Goal: Find specific page/section: Find specific page/section

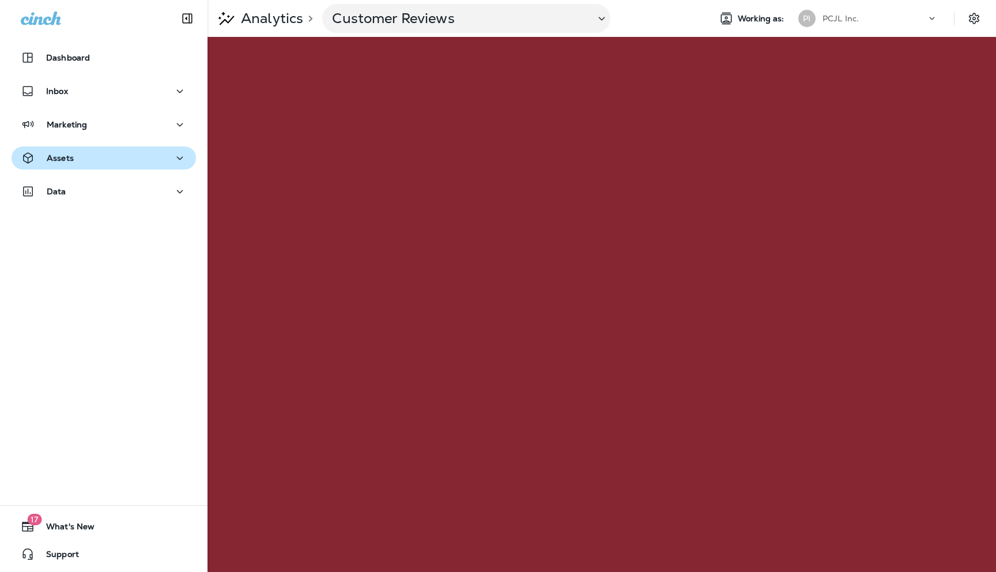
click at [156, 153] on div "Assets" at bounding box center [104, 158] width 166 height 14
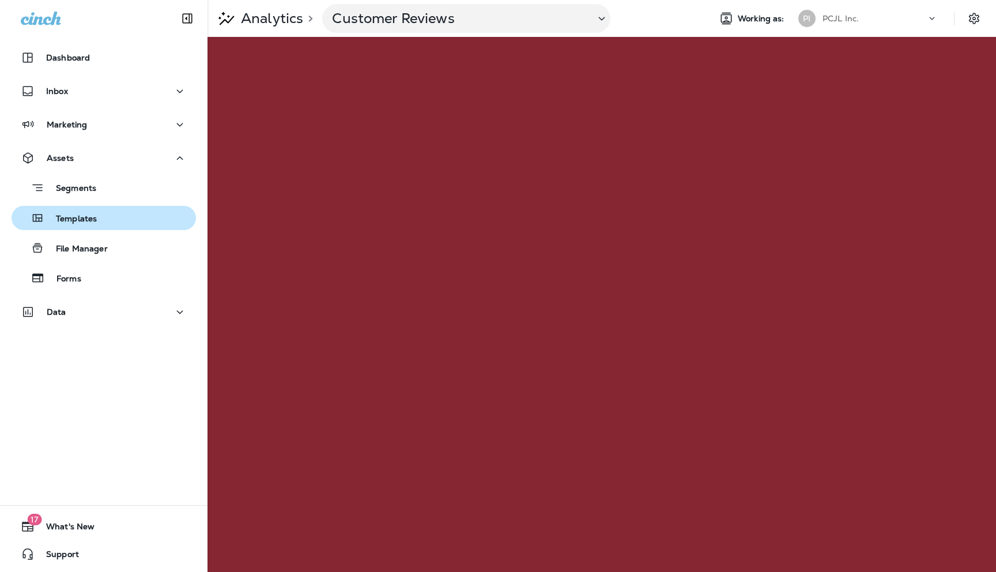
click at [100, 215] on div "Templates" at bounding box center [103, 217] width 175 height 17
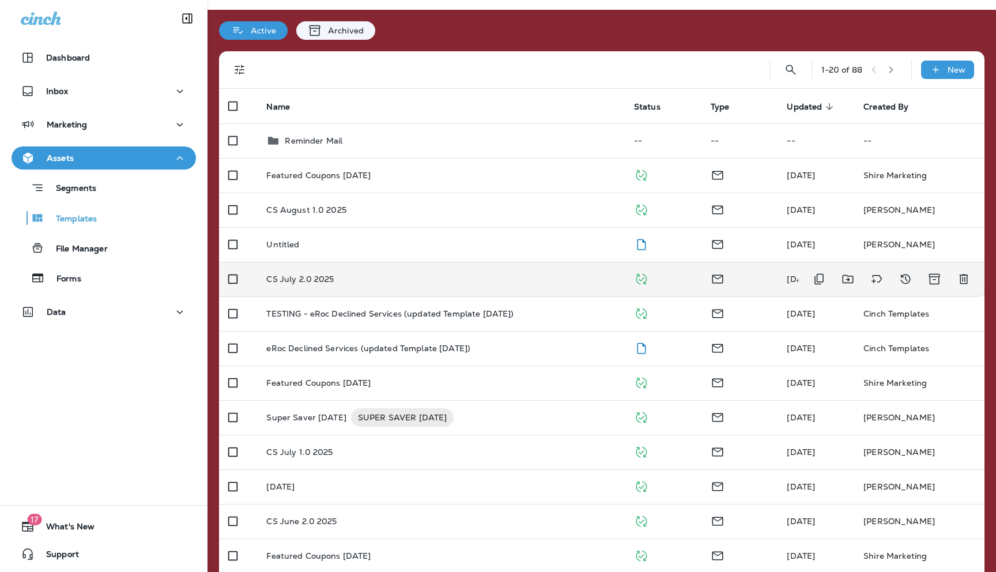
scroll to position [29, 0]
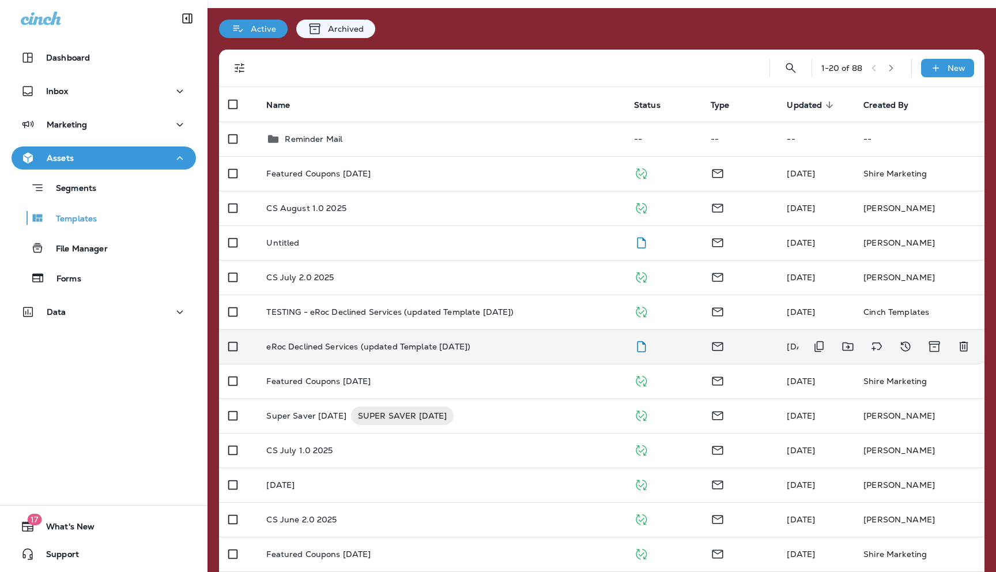
click at [312, 346] on p "eRoc Declined Services (updated Template [DATE])" at bounding box center [368, 346] width 204 height 9
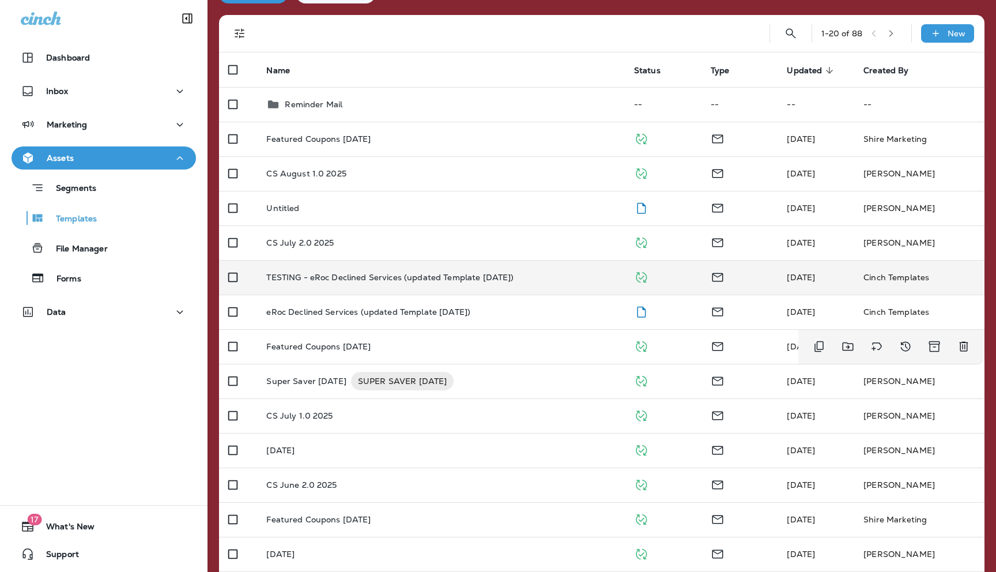
scroll to position [70, 0]
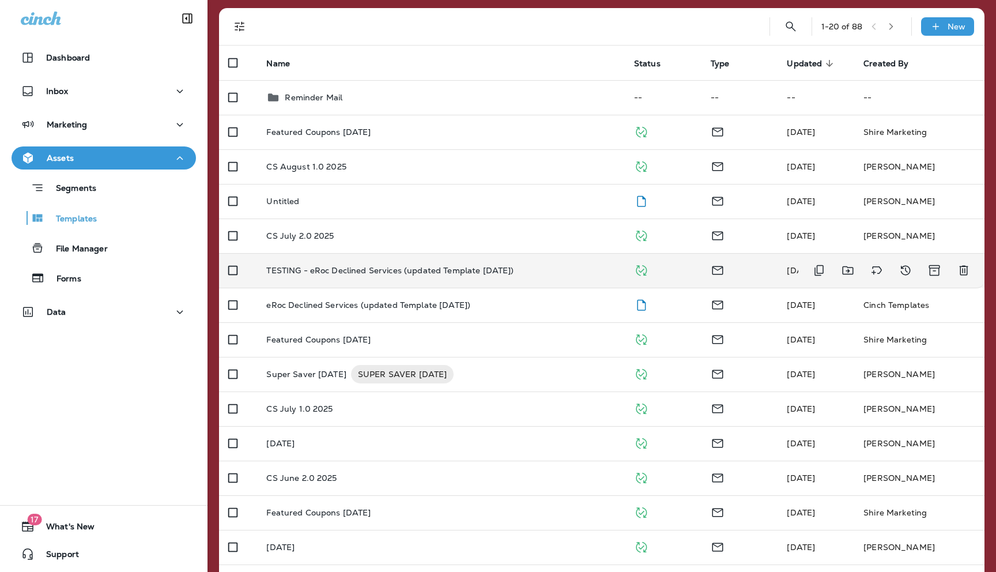
click at [379, 267] on p "TESTING - eRoc Declined Services (updated Template [DATE])" at bounding box center [389, 270] width 247 height 9
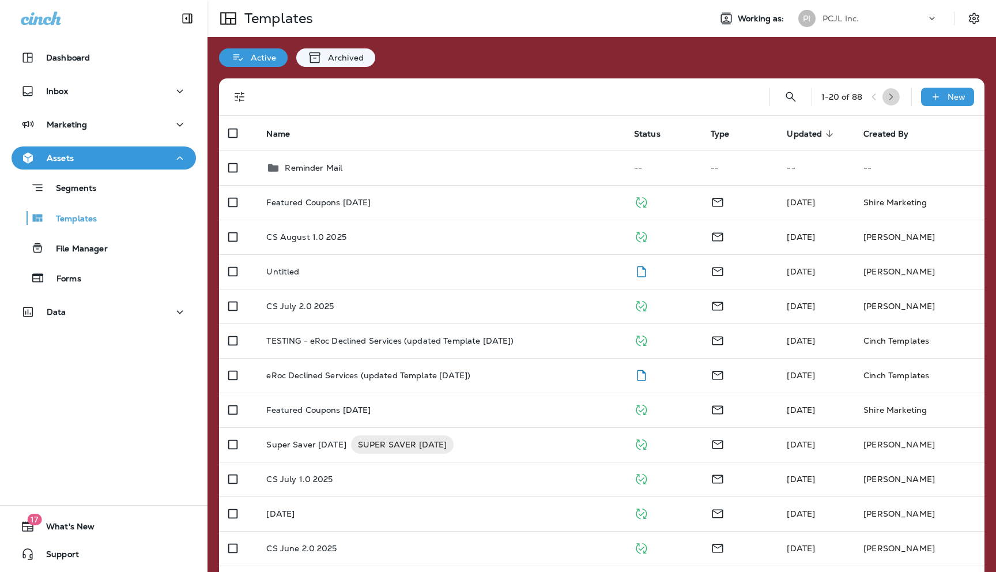
click at [893, 97] on icon "button" at bounding box center [891, 97] width 8 height 8
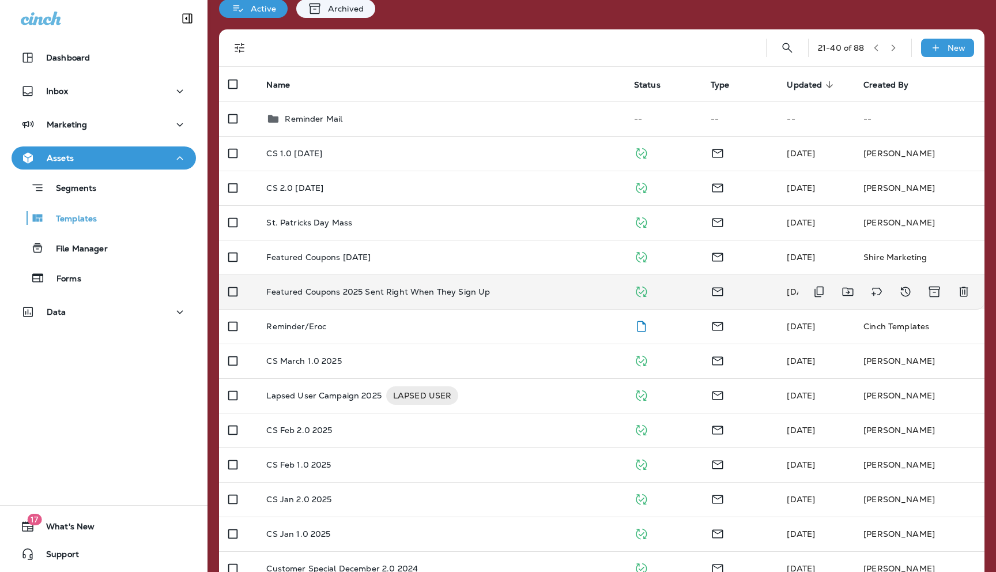
scroll to position [34, 0]
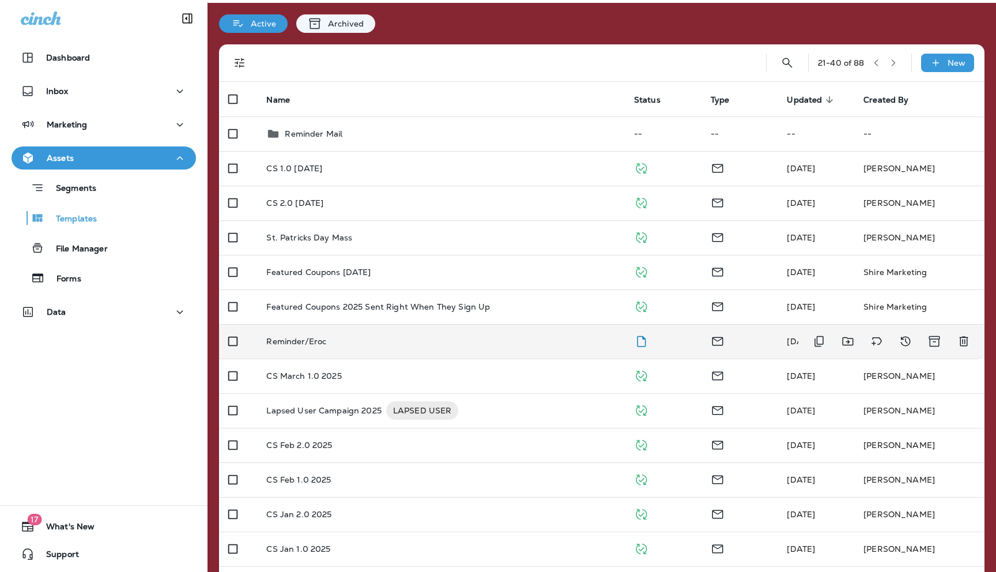
click at [298, 344] on p "Reminder/Eroc" at bounding box center [296, 341] width 60 height 9
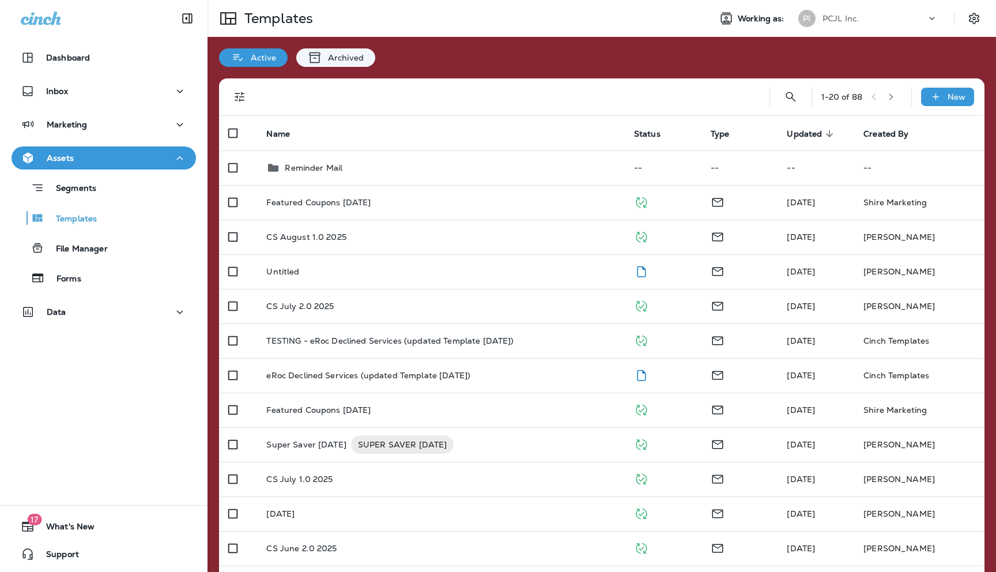
click at [891, 100] on icon "button" at bounding box center [891, 97] width 8 height 8
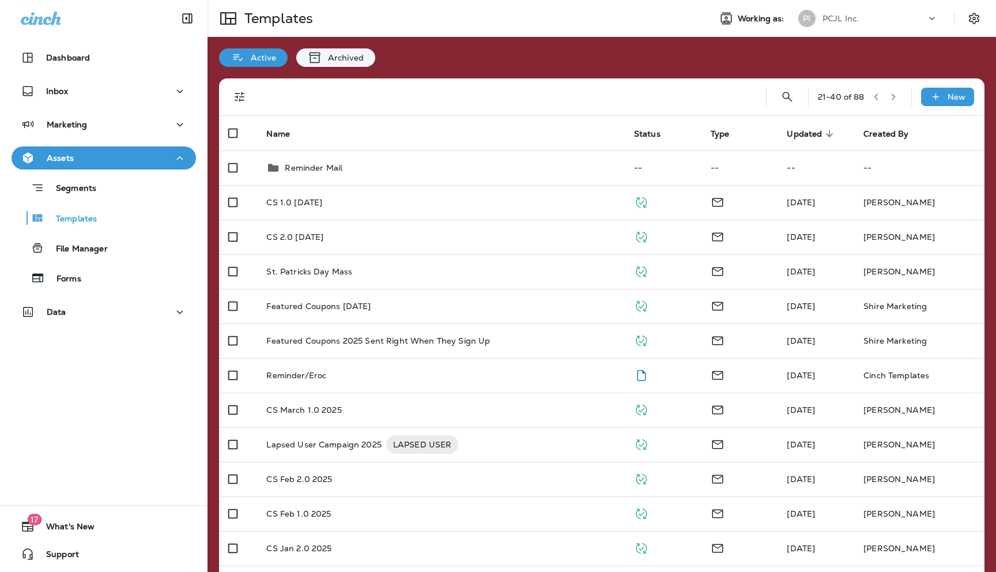
click at [897, 100] on icon "button" at bounding box center [893, 97] width 8 height 8
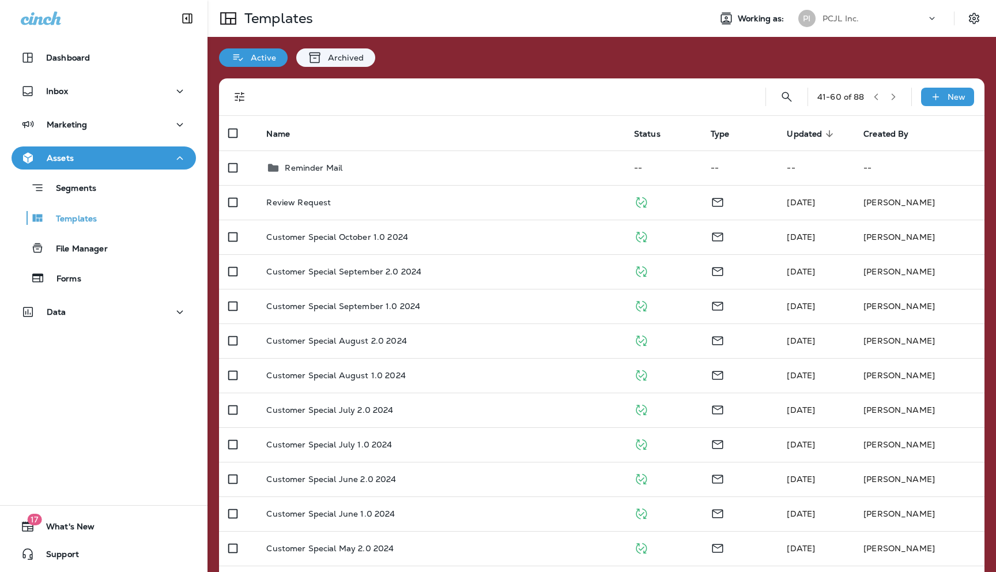
click at [896, 95] on icon "button" at bounding box center [893, 97] width 8 height 8
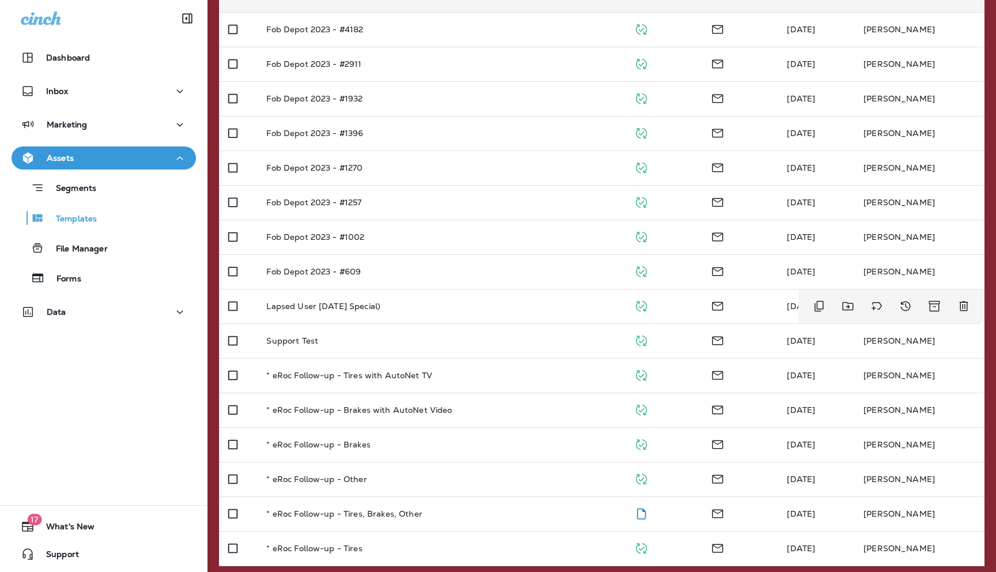
scroll to position [316, 0]
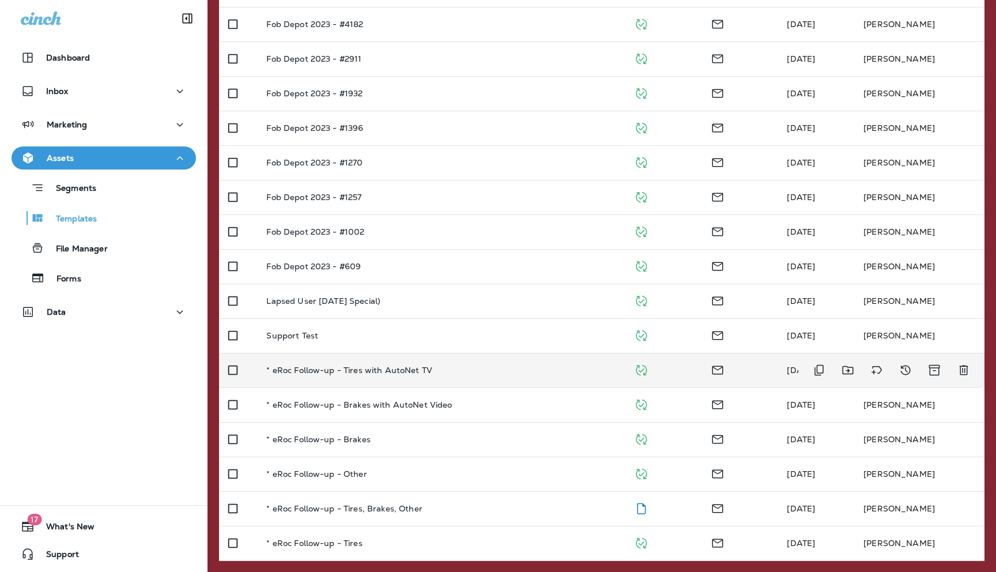
click at [310, 366] on p "* eRoc Follow-up - Tires with AutoNet TV" at bounding box center [349, 369] width 166 height 9
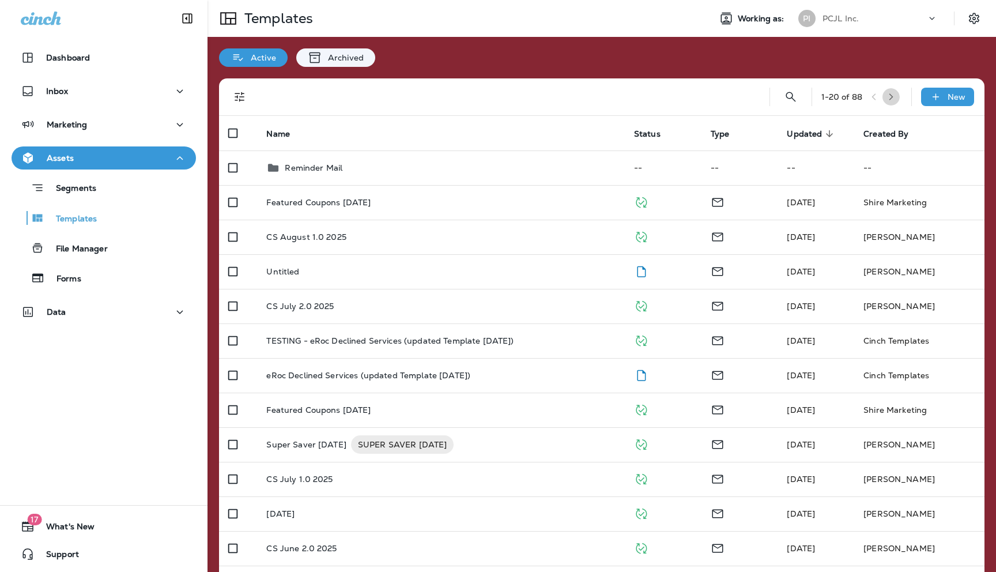
click at [889, 95] on button "button" at bounding box center [890, 96] width 17 height 17
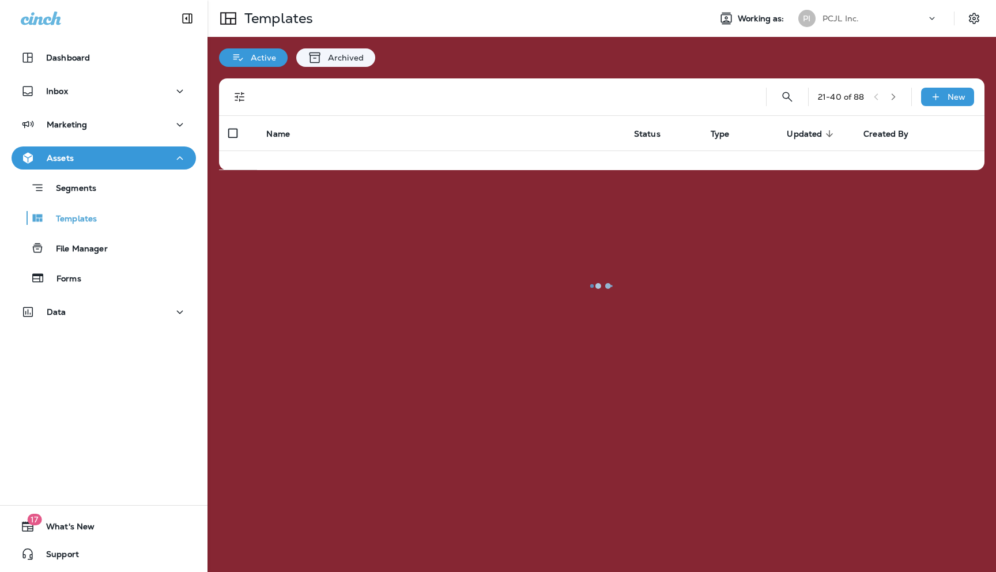
click at [889, 95] on div at bounding box center [602, 285] width 786 height 569
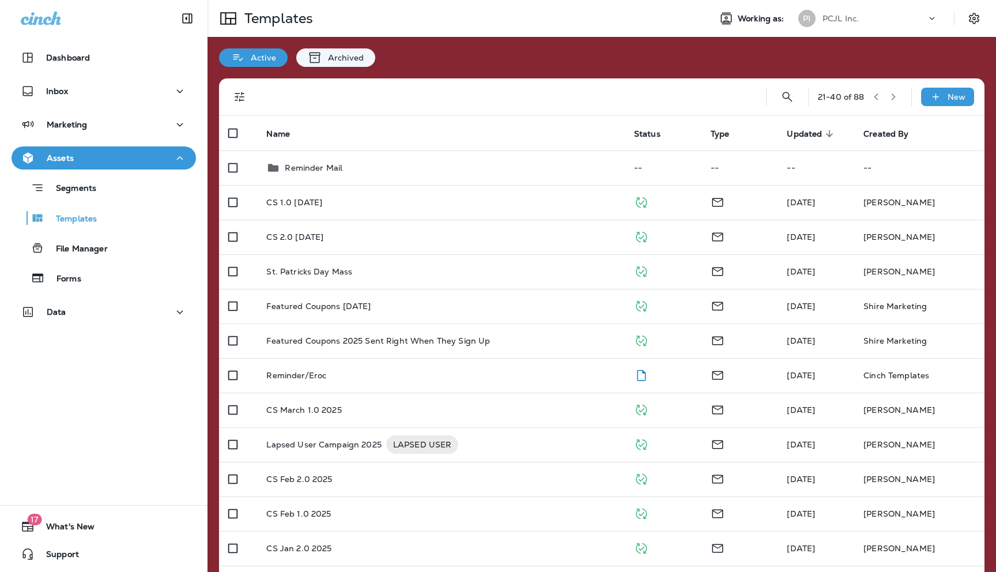
click at [891, 93] on icon "button" at bounding box center [893, 97] width 8 height 8
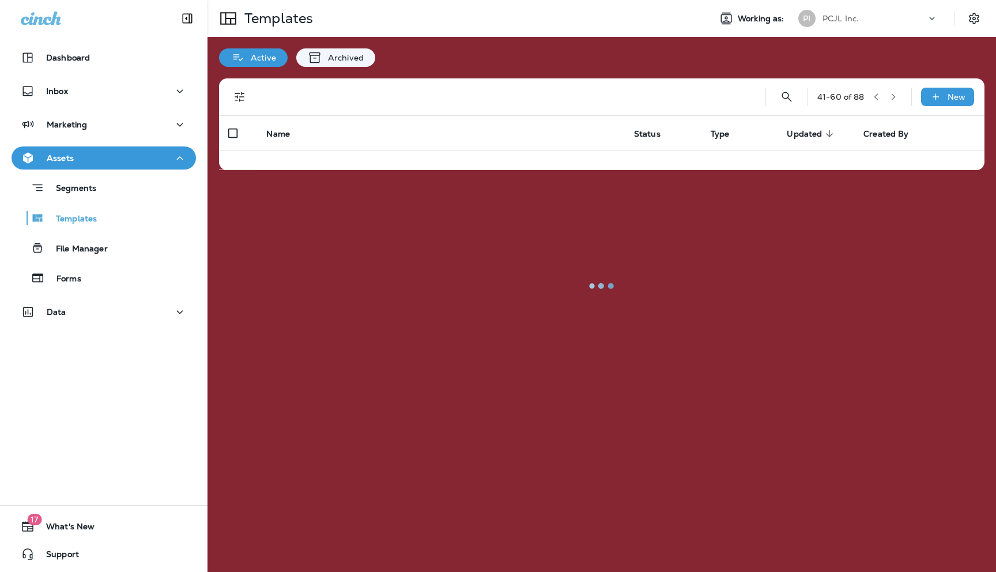
click at [891, 94] on div at bounding box center [602, 285] width 786 height 569
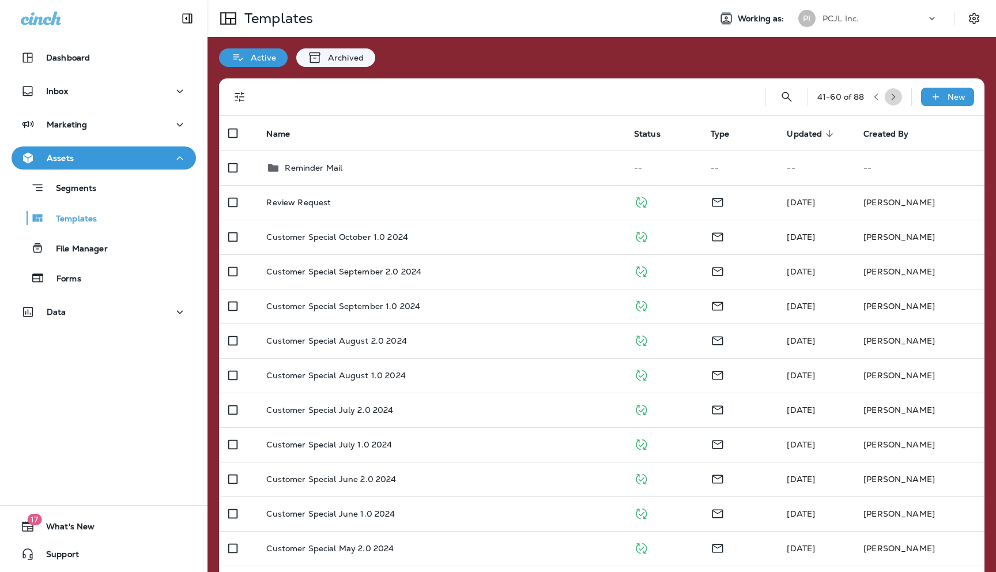
click at [893, 96] on icon "button" at bounding box center [893, 96] width 4 height 7
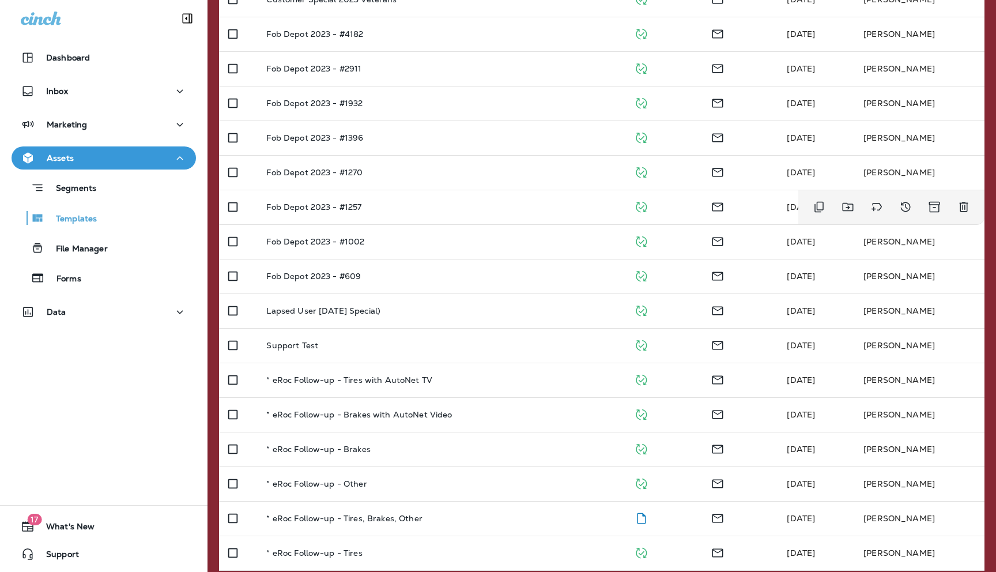
scroll to position [316, 0]
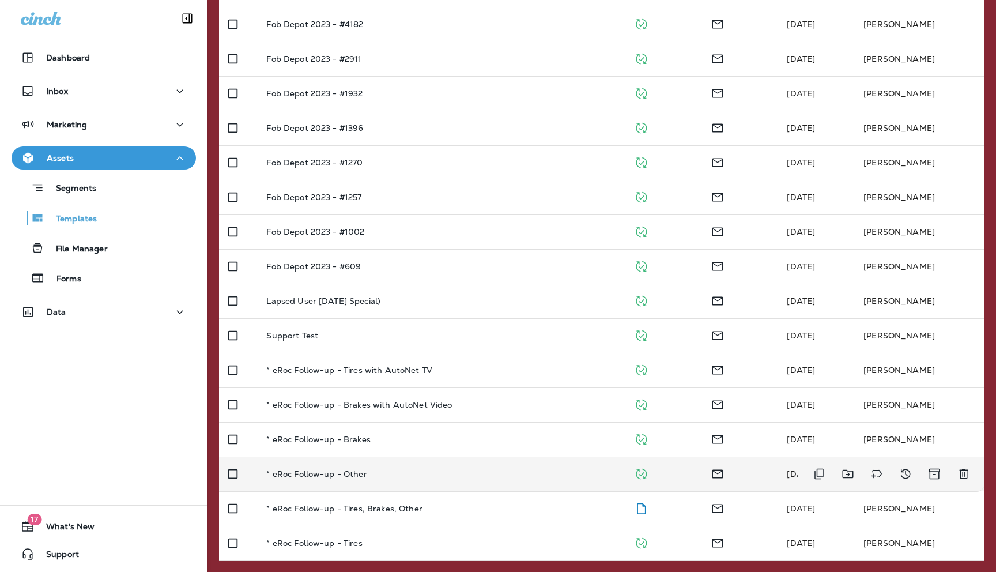
click at [309, 473] on p "* eRoc Follow-up - Other" at bounding box center [316, 473] width 100 height 9
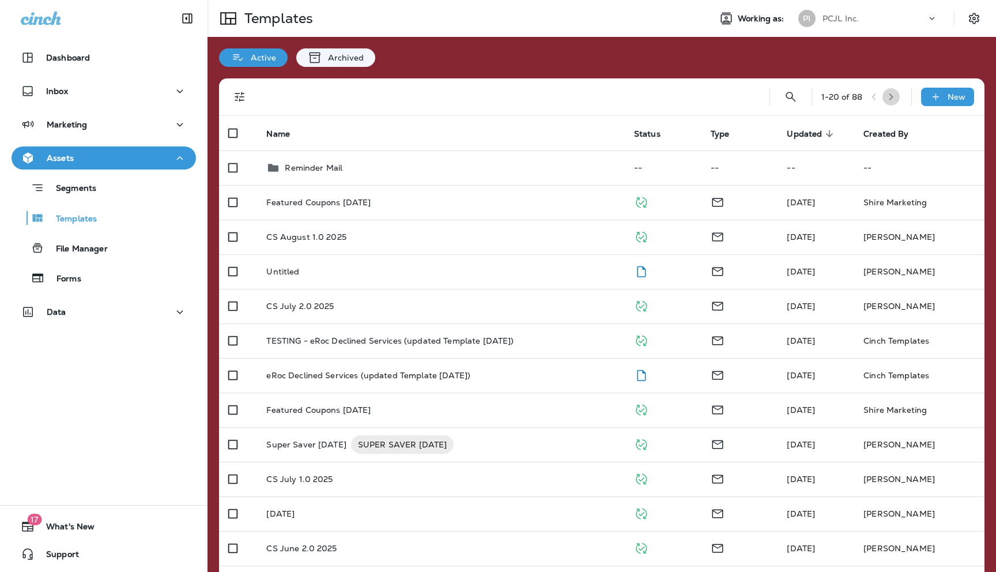
click at [889, 91] on button "button" at bounding box center [890, 96] width 17 height 17
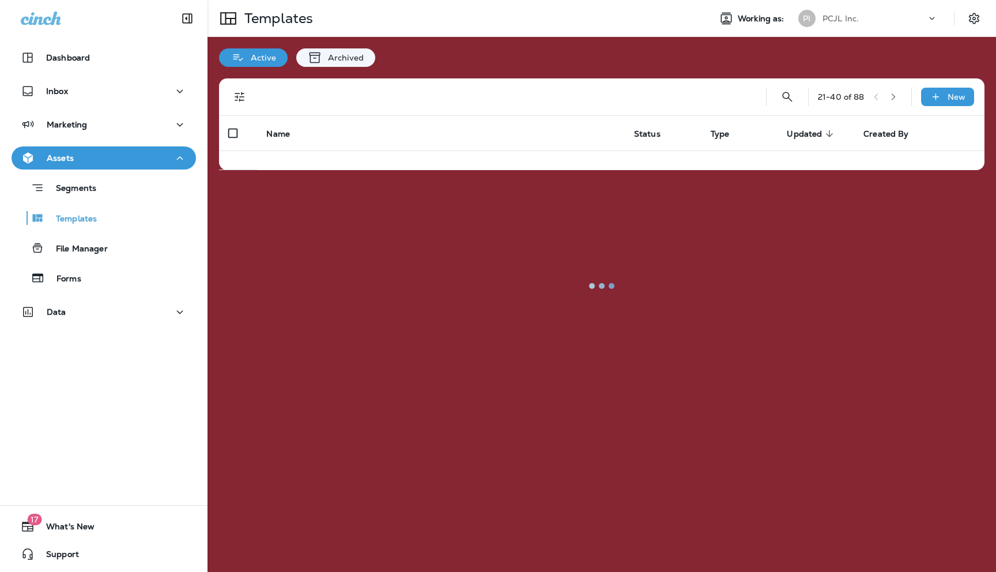
click at [892, 95] on div at bounding box center [602, 285] width 786 height 569
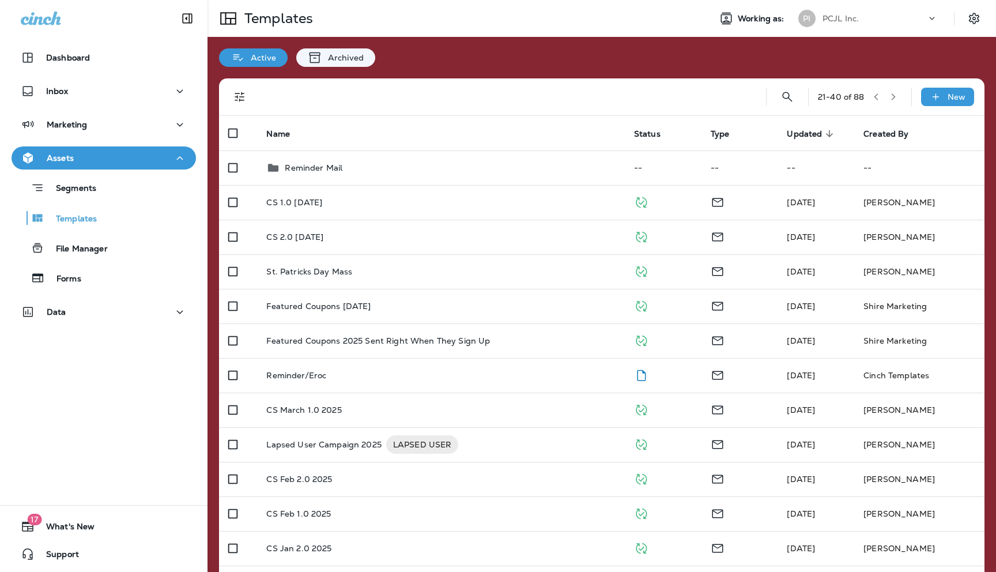
click at [893, 97] on icon "button" at bounding box center [893, 97] width 8 height 8
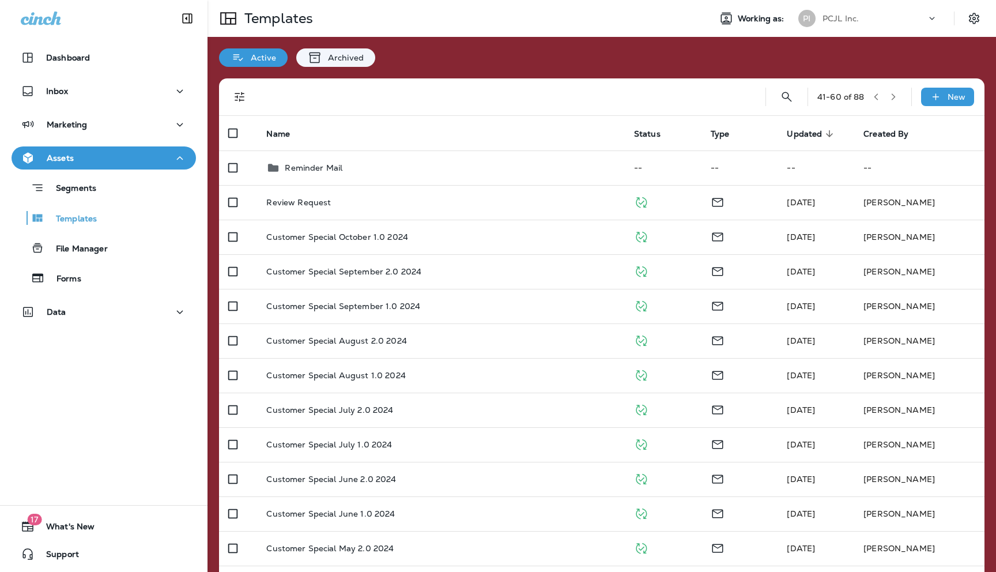
click at [893, 98] on icon "button" at bounding box center [893, 96] width 4 height 7
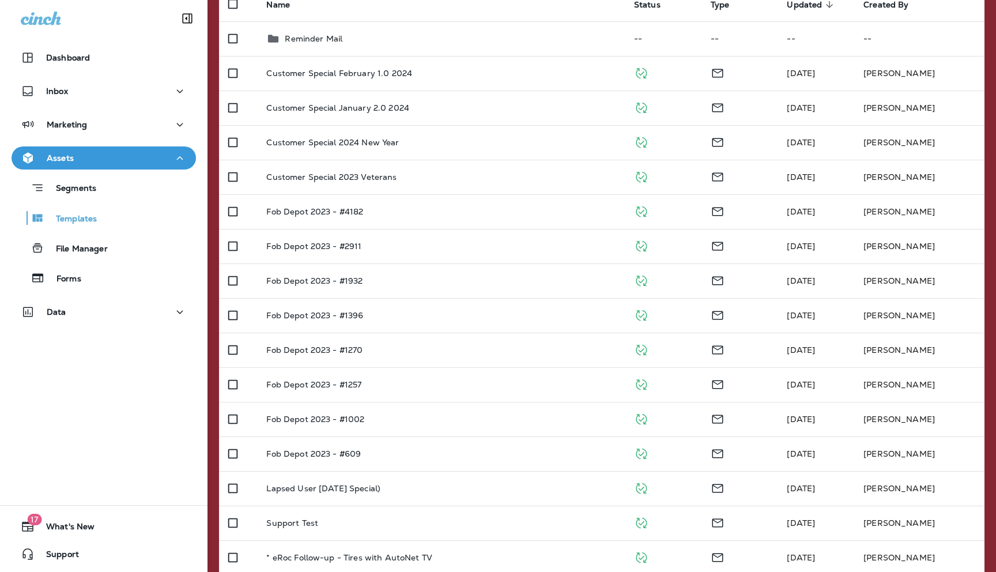
scroll to position [316, 0]
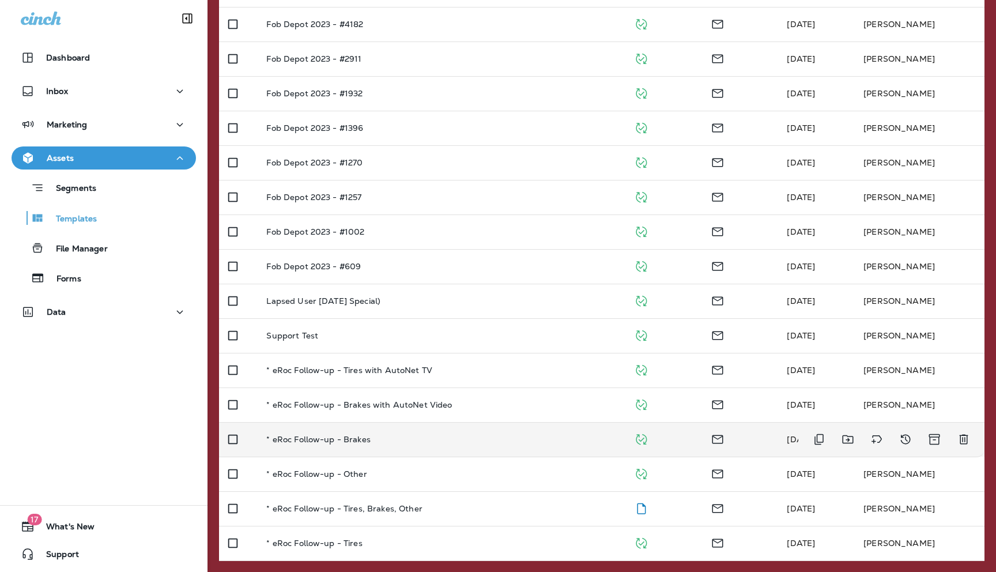
click at [317, 440] on p "* eRoc Follow-up - Brakes" at bounding box center [318, 438] width 104 height 9
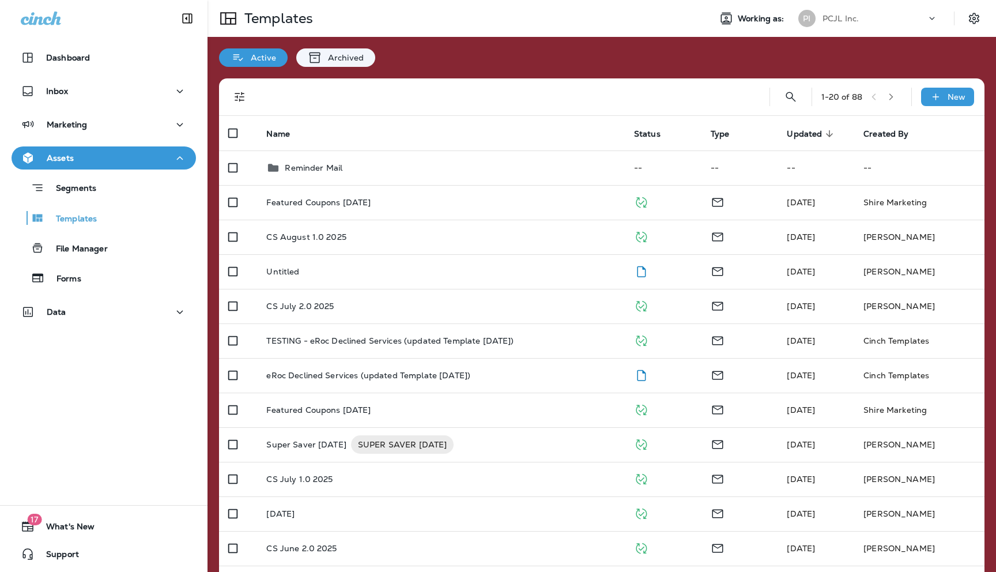
click at [889, 96] on icon "button" at bounding box center [891, 97] width 8 height 8
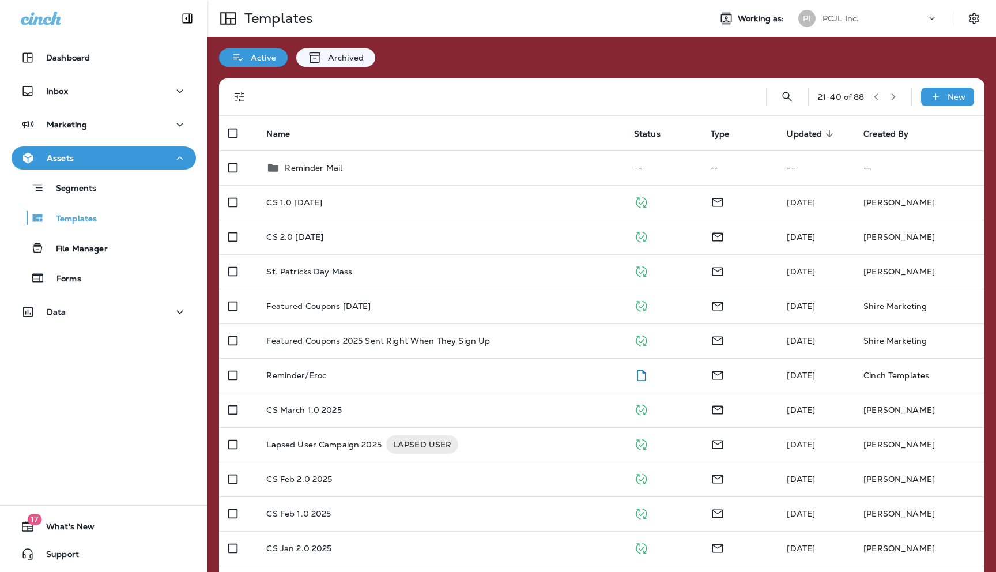
click at [893, 97] on icon "button" at bounding box center [893, 97] width 8 height 8
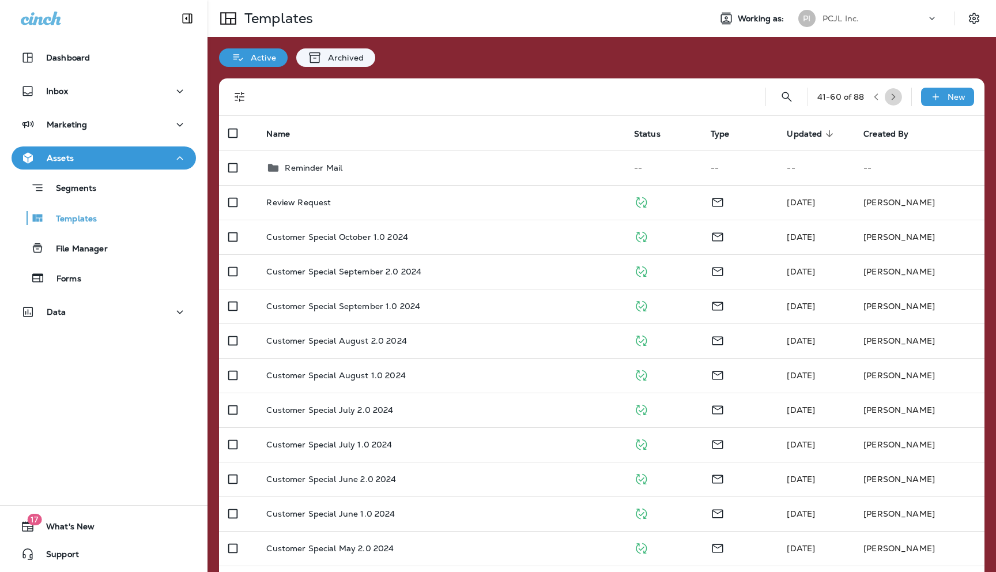
click at [893, 97] on icon "button" at bounding box center [893, 97] width 8 height 8
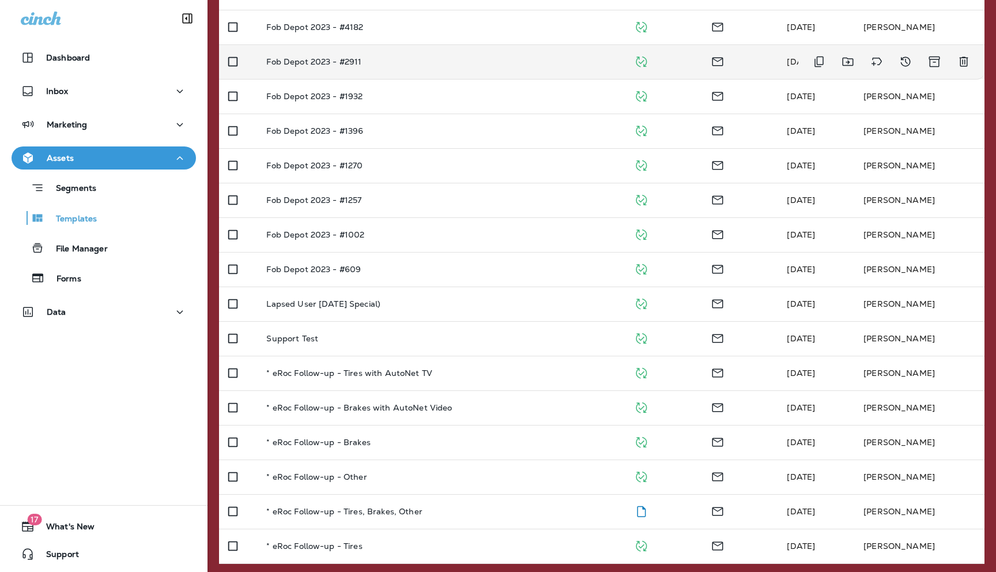
scroll to position [316, 0]
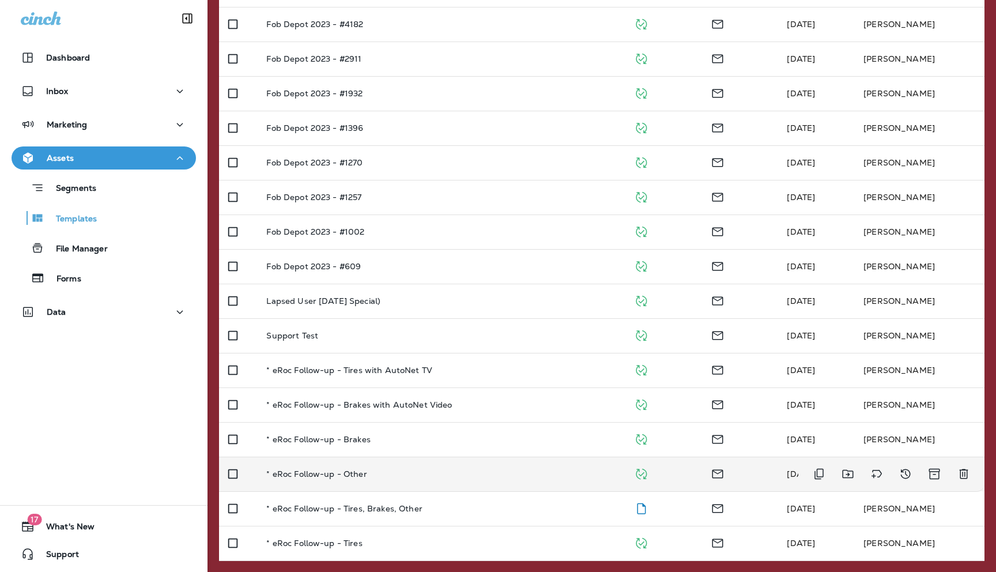
click at [312, 475] on p "* eRoc Follow-up - Other" at bounding box center [316, 473] width 100 height 9
